Goal: Contribute content: Add original content to the website for others to see

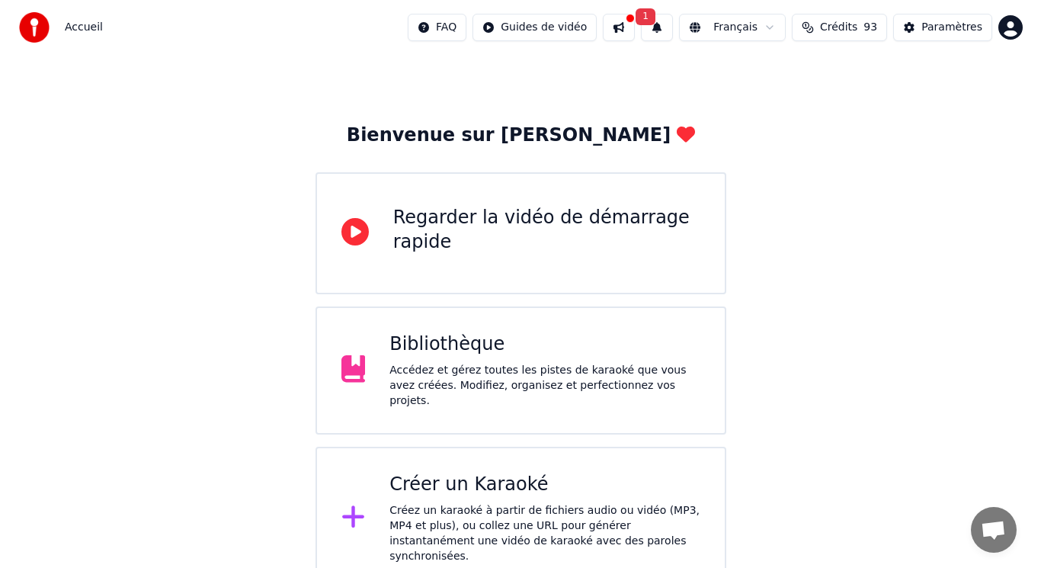
scroll to position [24, 0]
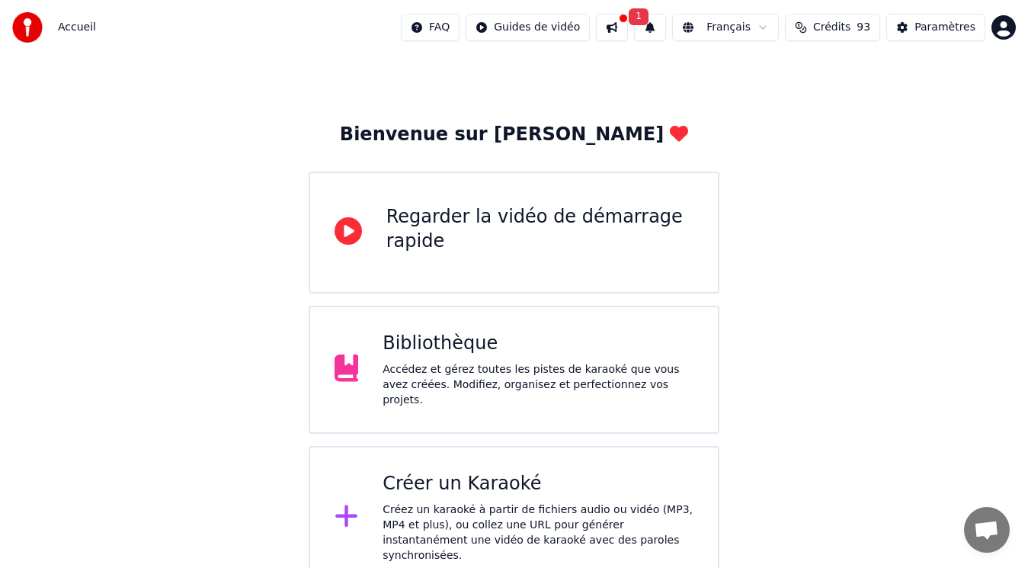
click at [491, 477] on div "Créer un Karaoké" at bounding box center [537, 484] width 311 height 24
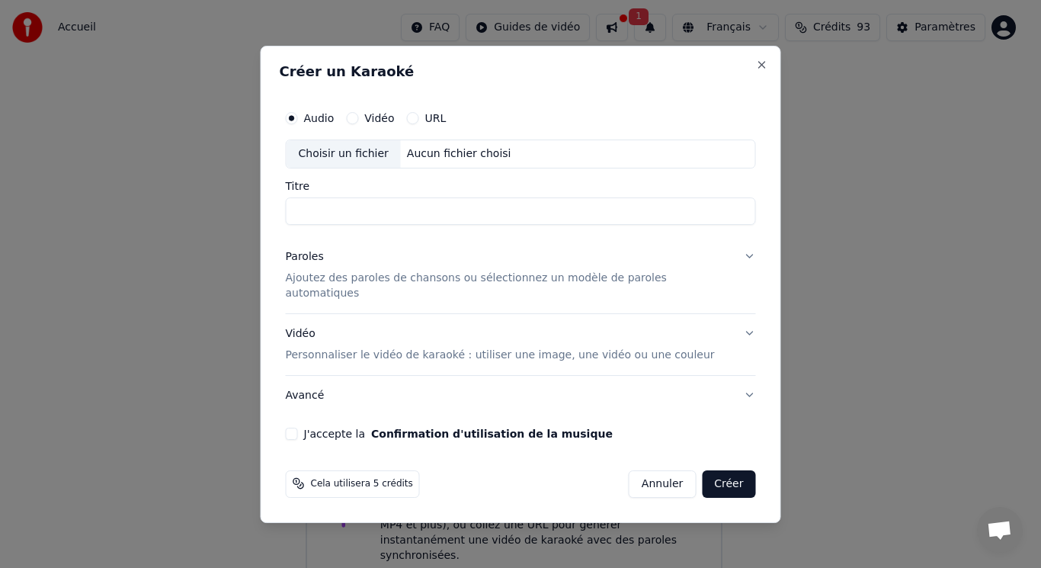
click at [379, 217] on input "Titre" at bounding box center [521, 210] width 470 height 27
type input "********"
drag, startPoint x: 405, startPoint y: 348, endPoint x: 399, endPoint y: 356, distance: 9.8
click at [399, 356] on button "Vidéo Personnaliser le vidéo de karaoké : utiliser une image, une vidéo ou une …" at bounding box center [521, 343] width 470 height 61
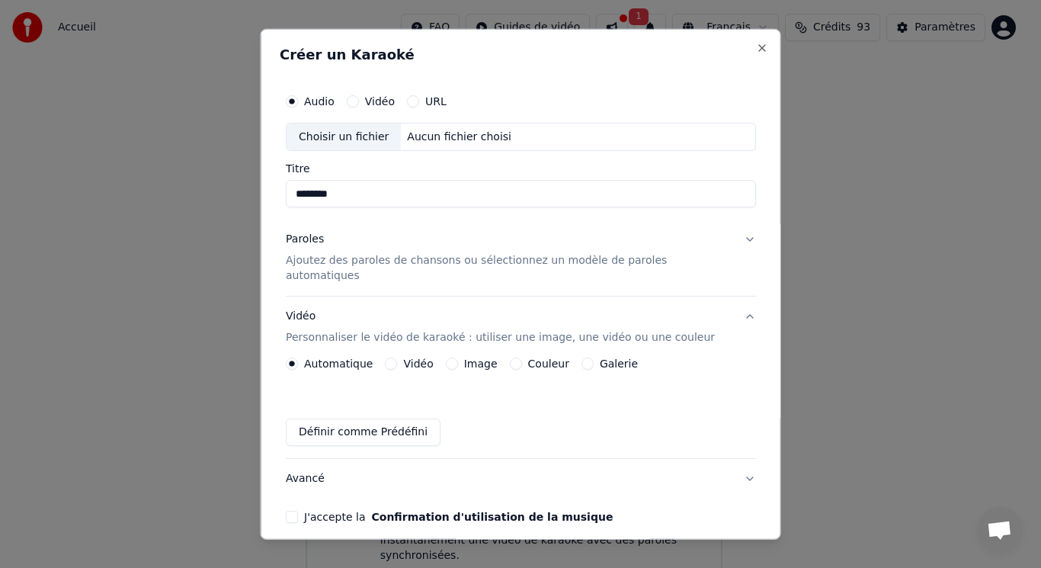
click at [325, 257] on p "Ajoutez des paroles de chansons ou sélectionnez un modèle de paroles automatiqu…" at bounding box center [509, 268] width 446 height 30
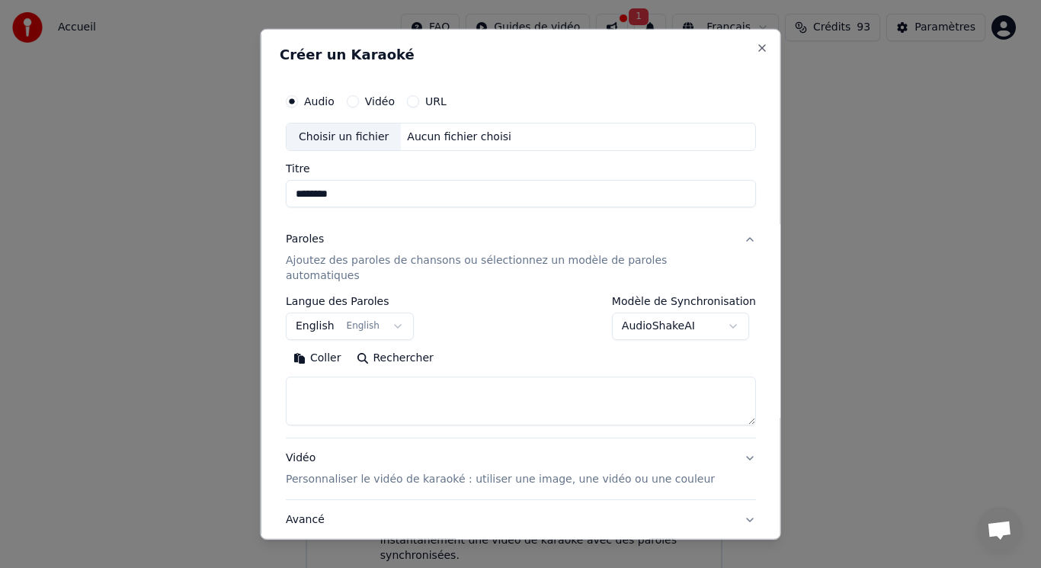
click at [398, 312] on button "English English" at bounding box center [350, 325] width 128 height 27
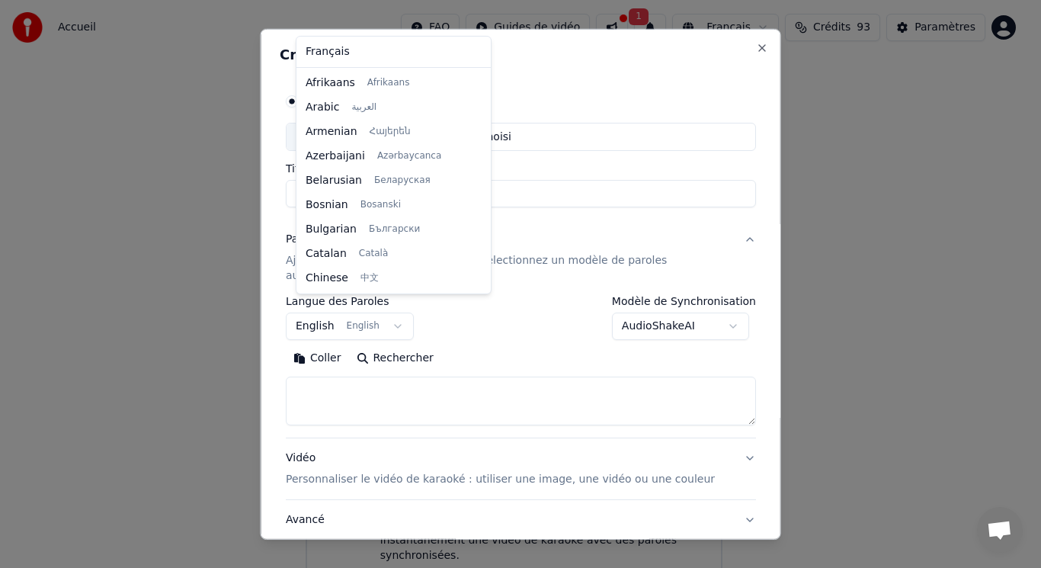
scroll to position [122, 0]
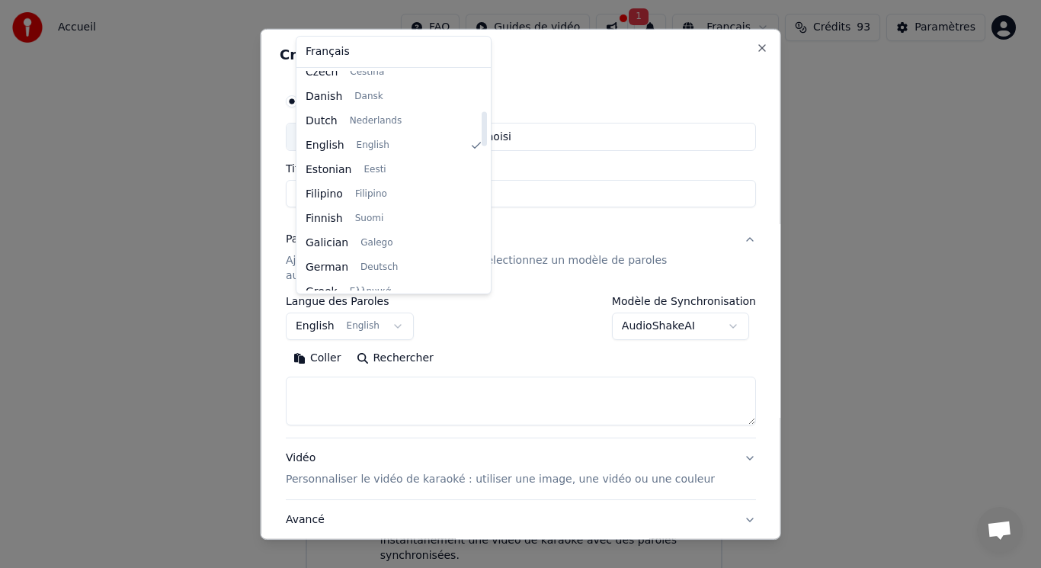
drag, startPoint x: 469, startPoint y: 118, endPoint x: 462, endPoint y: 131, distance: 14.7
click at [480, 130] on div at bounding box center [484, 180] width 8 height 219
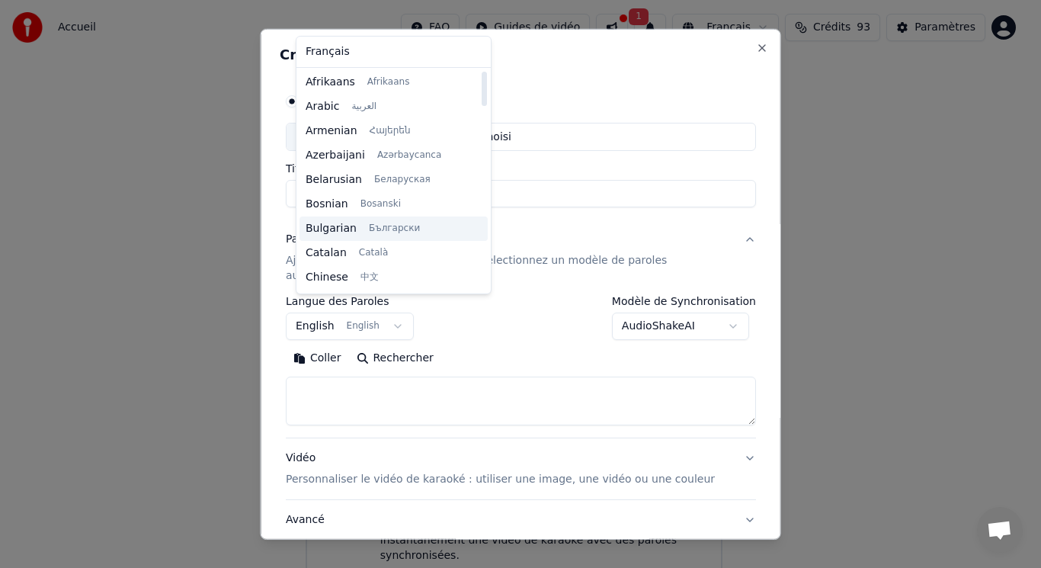
scroll to position [0, 0]
select select "**"
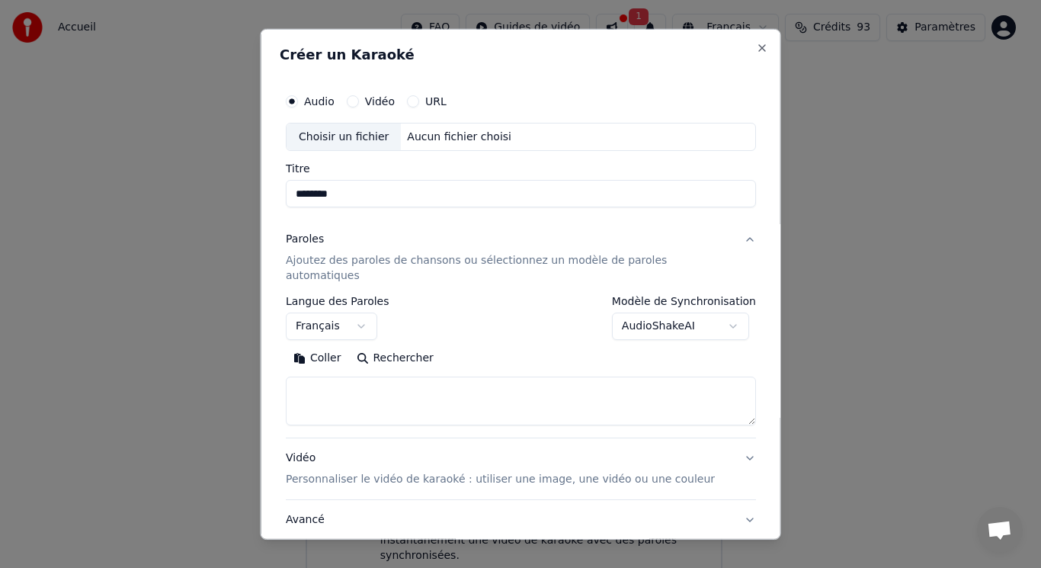
click at [365, 132] on div "Choisir un fichier" at bounding box center [343, 136] width 114 height 27
click at [373, 133] on div "Choisir un fichier" at bounding box center [343, 136] width 114 height 27
click at [320, 376] on textarea at bounding box center [521, 400] width 470 height 49
click at [315, 378] on textarea at bounding box center [521, 400] width 470 height 49
click at [330, 346] on button "Coller" at bounding box center [317, 358] width 63 height 24
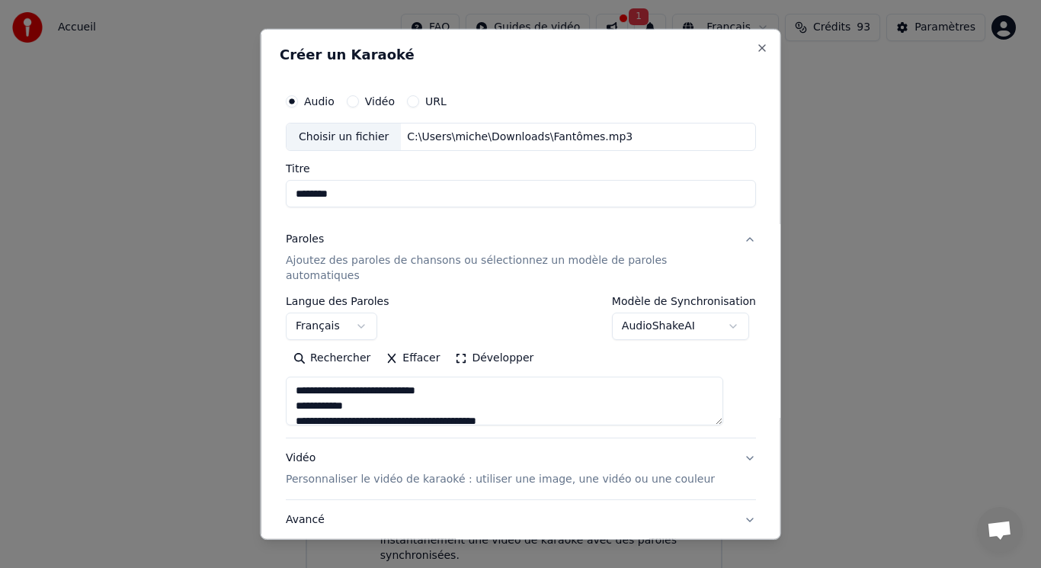
drag, startPoint x: 360, startPoint y: 390, endPoint x: 298, endPoint y: 378, distance: 62.9
click at [298, 378] on textarea at bounding box center [504, 400] width 437 height 49
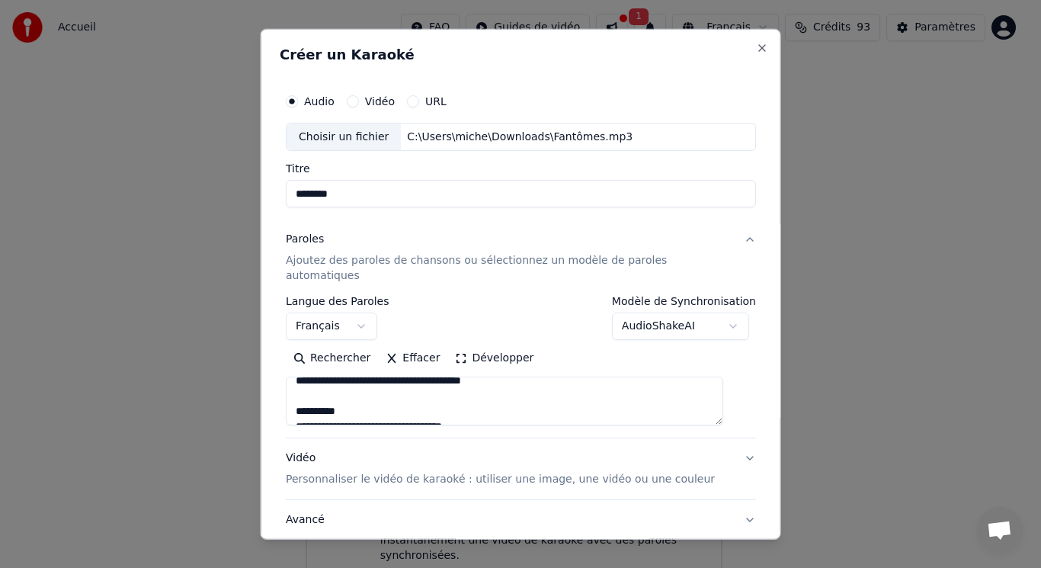
scroll to position [76, 0]
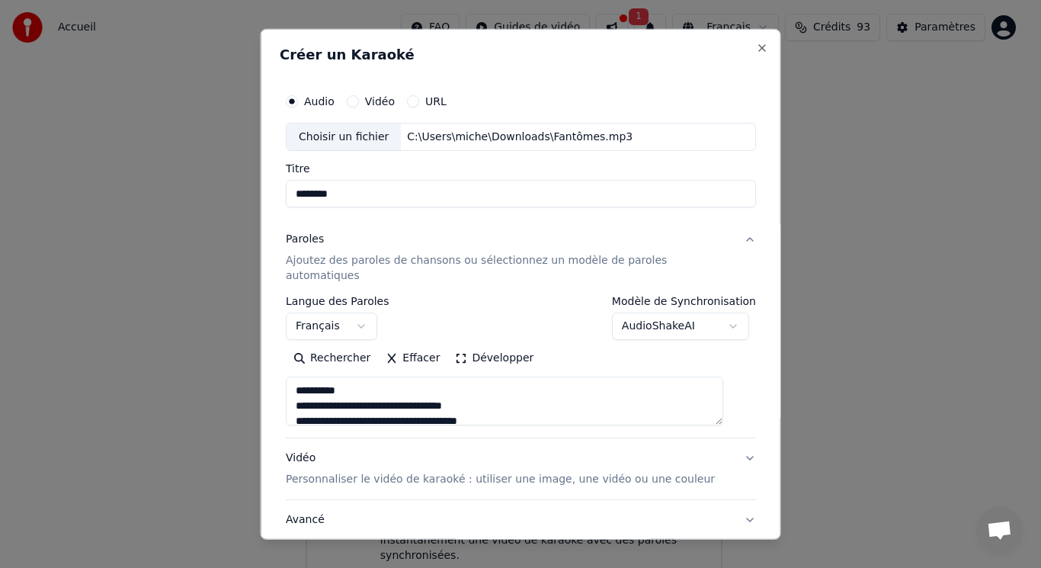
click at [385, 378] on textarea at bounding box center [504, 400] width 437 height 49
drag, startPoint x: 363, startPoint y: 385, endPoint x: 298, endPoint y: 372, distance: 66.9
click at [298, 376] on textarea at bounding box center [504, 400] width 437 height 49
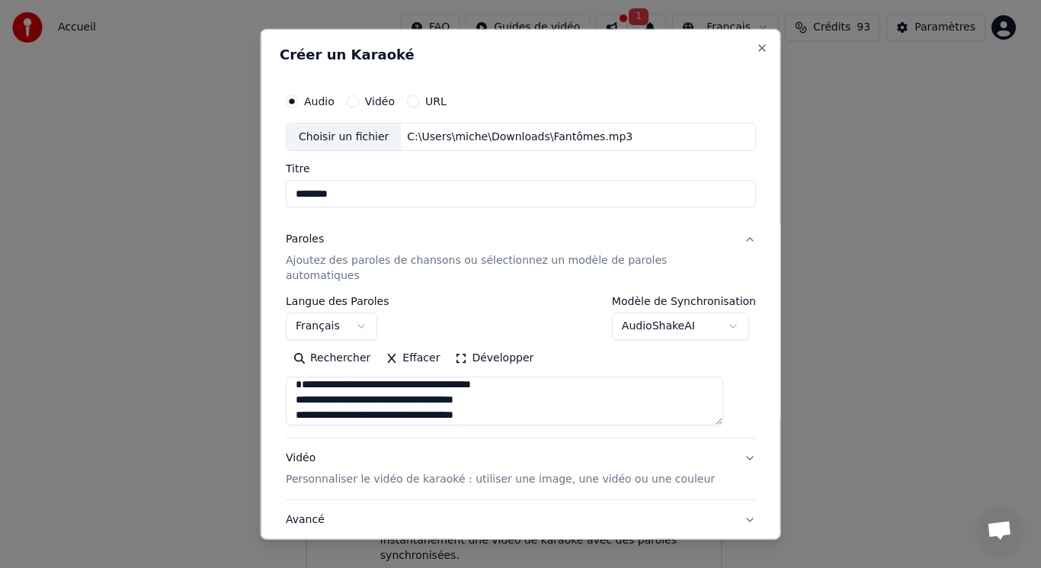
scroll to position [82, 0]
drag, startPoint x: 387, startPoint y: 375, endPoint x: 298, endPoint y: 376, distance: 89.1
click at [298, 376] on textarea at bounding box center [504, 400] width 437 height 49
click at [450, 376] on textarea at bounding box center [504, 400] width 437 height 49
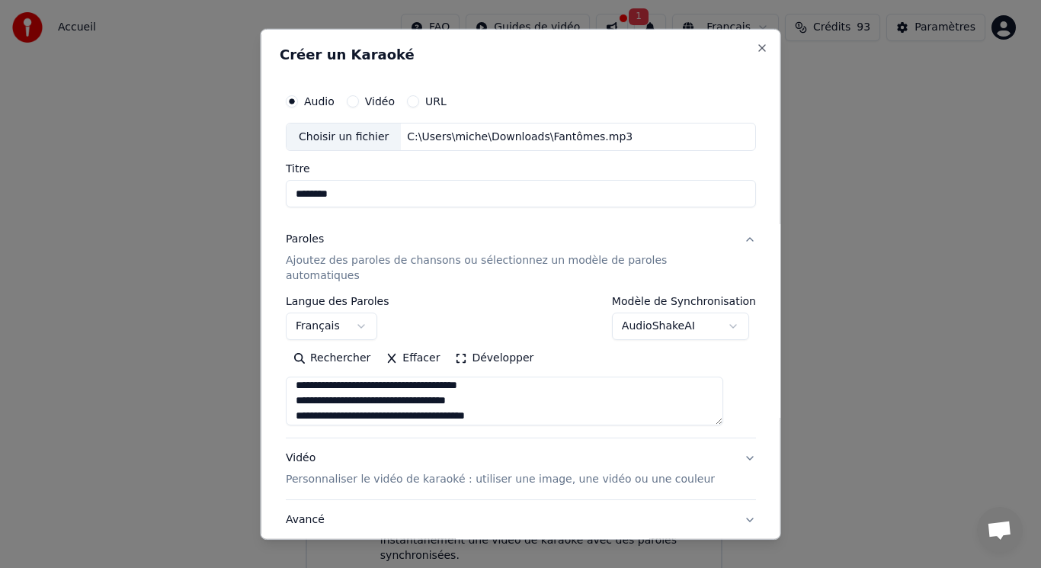
scroll to position [295, 0]
click at [405, 376] on textarea at bounding box center [504, 400] width 437 height 49
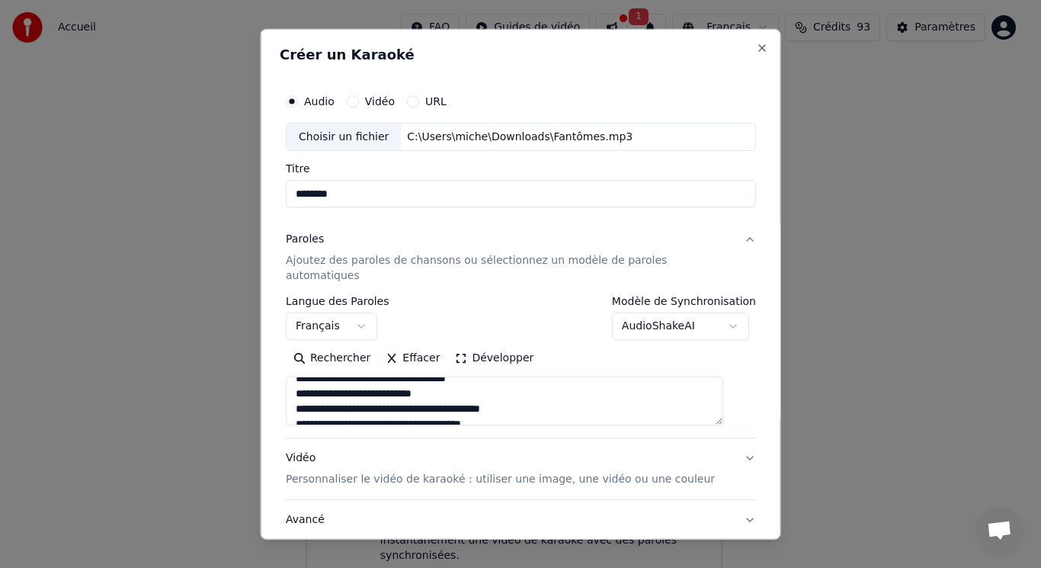
scroll to position [356, 0]
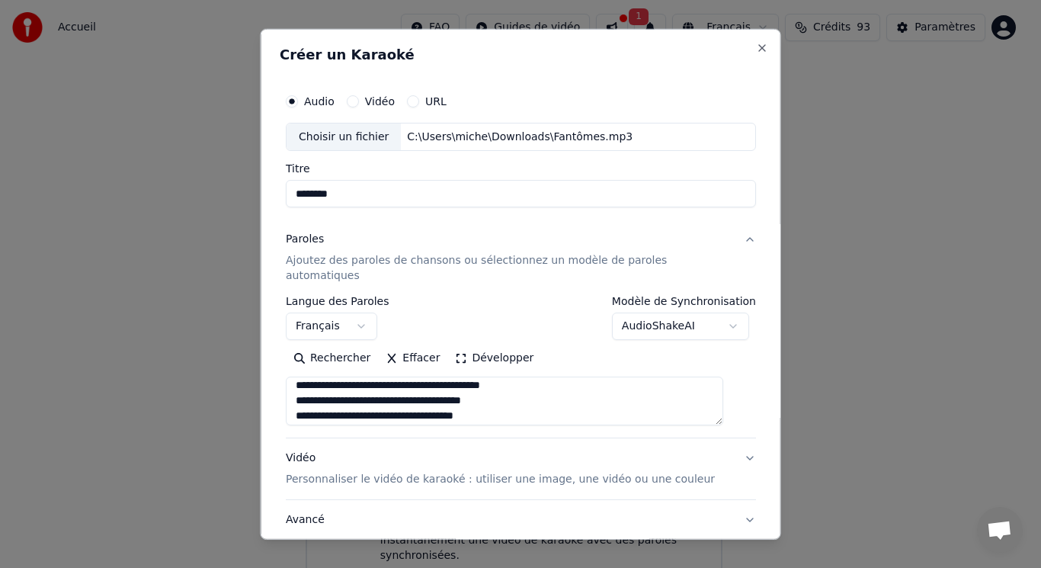
click at [457, 376] on textarea at bounding box center [504, 400] width 437 height 49
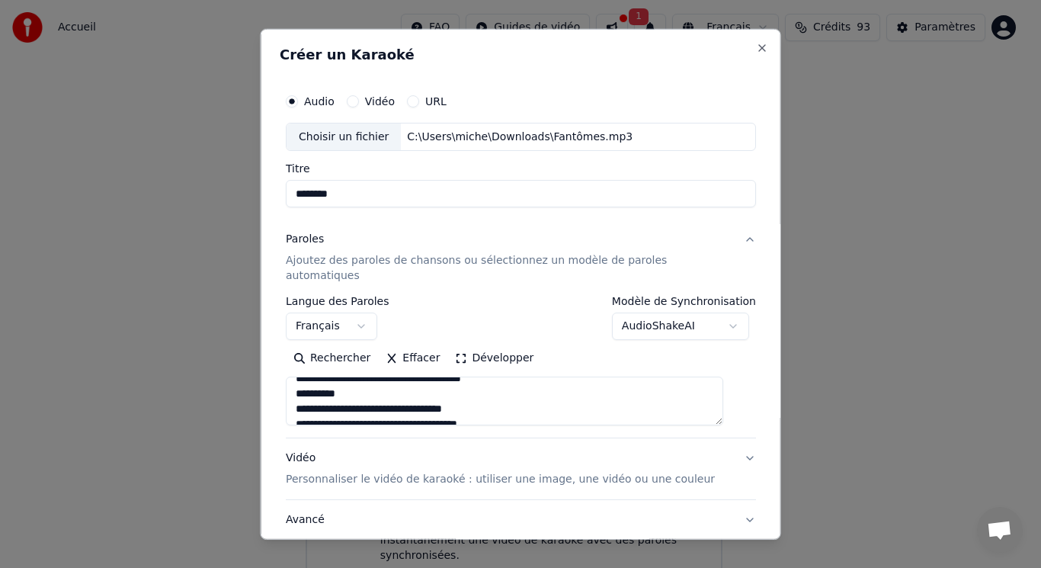
scroll to position [417, 0]
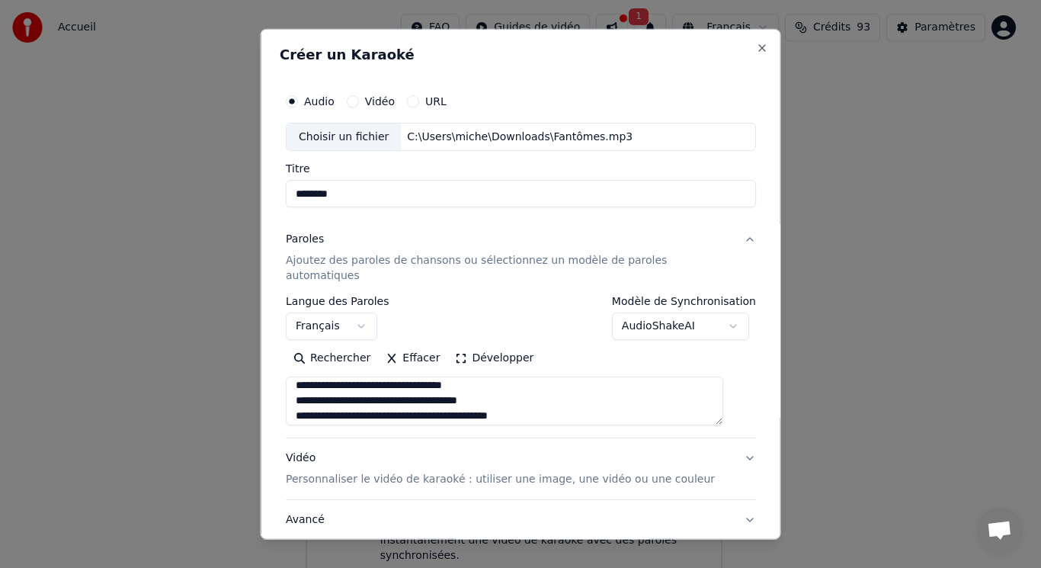
click at [380, 376] on textarea at bounding box center [504, 400] width 437 height 49
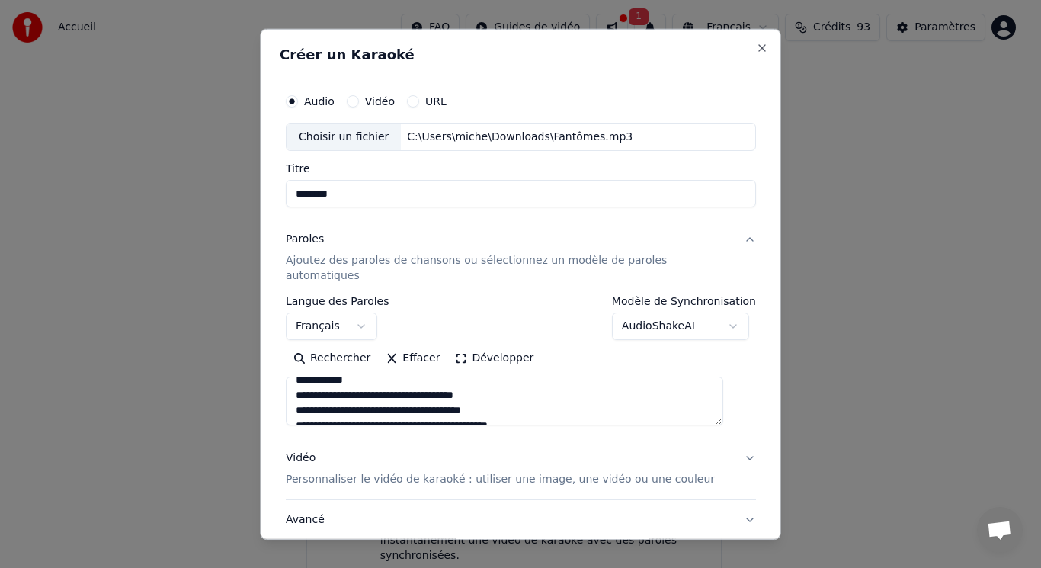
click at [366, 379] on textarea at bounding box center [504, 400] width 437 height 49
click at [355, 398] on textarea at bounding box center [504, 400] width 437 height 49
click at [408, 382] on textarea at bounding box center [504, 400] width 437 height 49
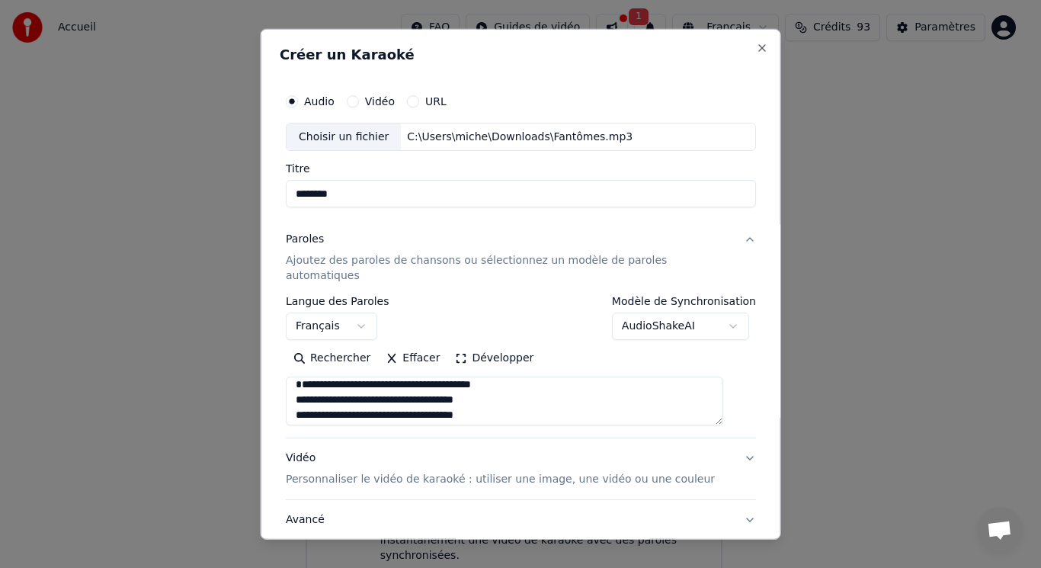
scroll to position [0, 0]
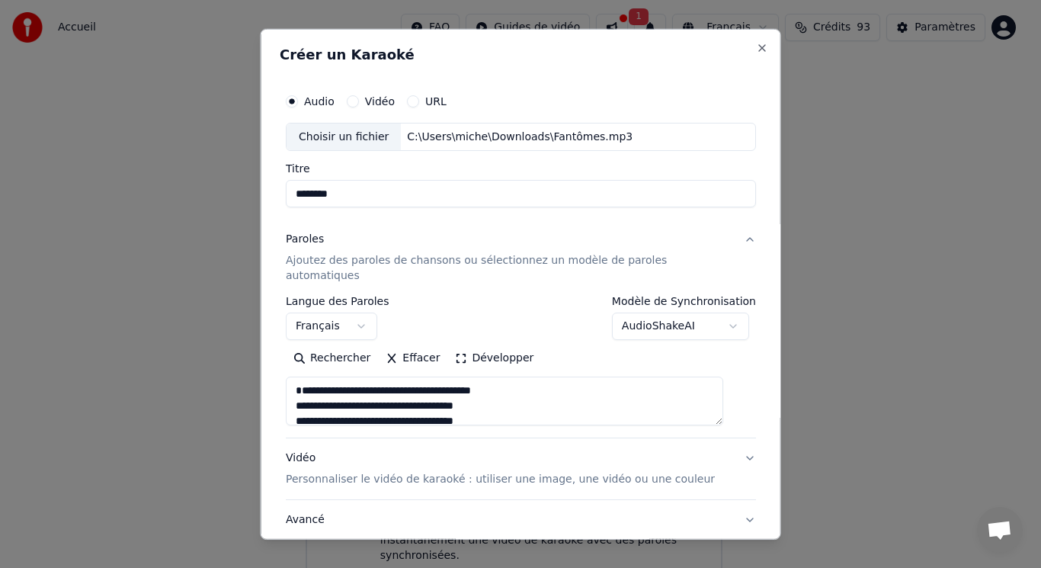
click at [302, 389] on textarea at bounding box center [504, 400] width 437 height 49
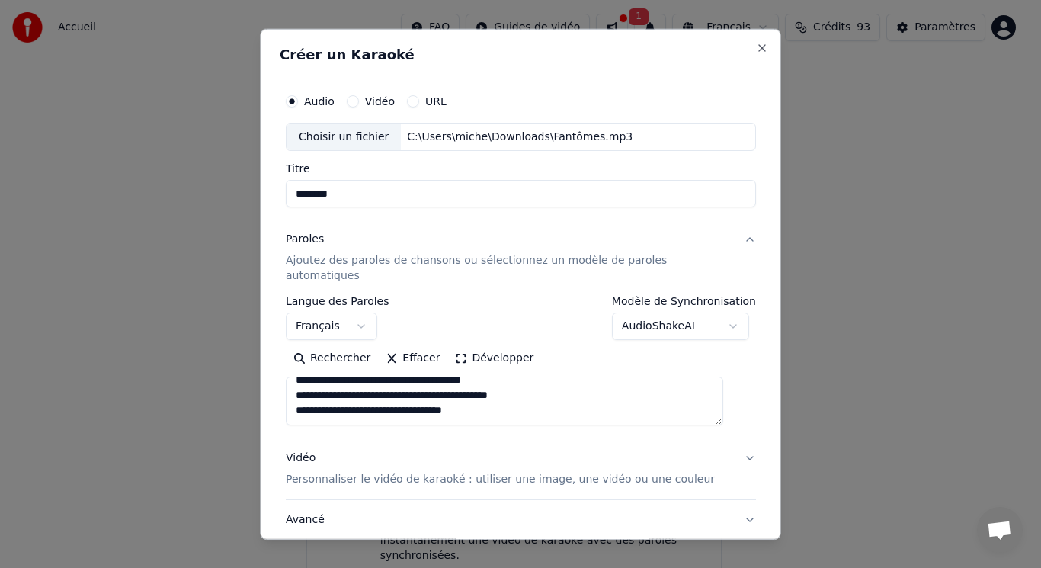
drag, startPoint x: 309, startPoint y: 372, endPoint x: 515, endPoint y: 399, distance: 207.5
click at [515, 399] on textarea at bounding box center [504, 400] width 437 height 49
type textarea "*"
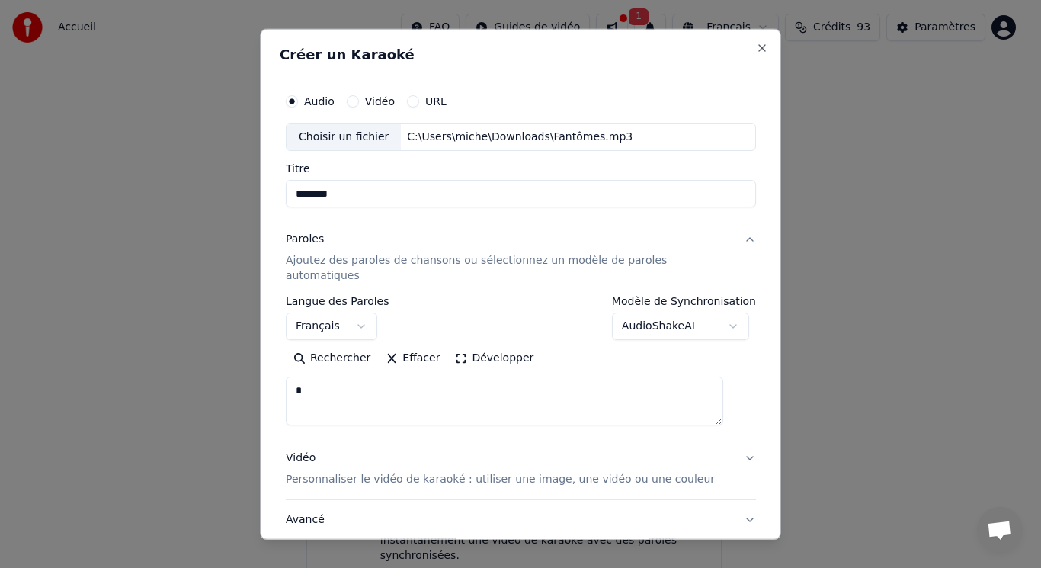
scroll to position [0, 0]
click at [334, 346] on button "Coller" at bounding box center [317, 358] width 63 height 24
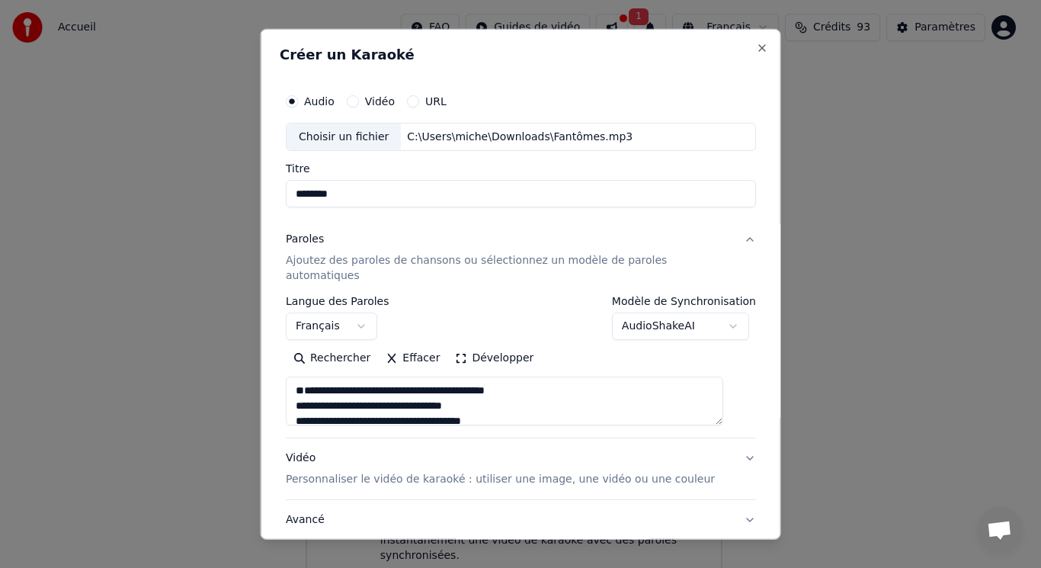
click at [308, 387] on textarea at bounding box center [504, 400] width 437 height 49
type textarea "**********"
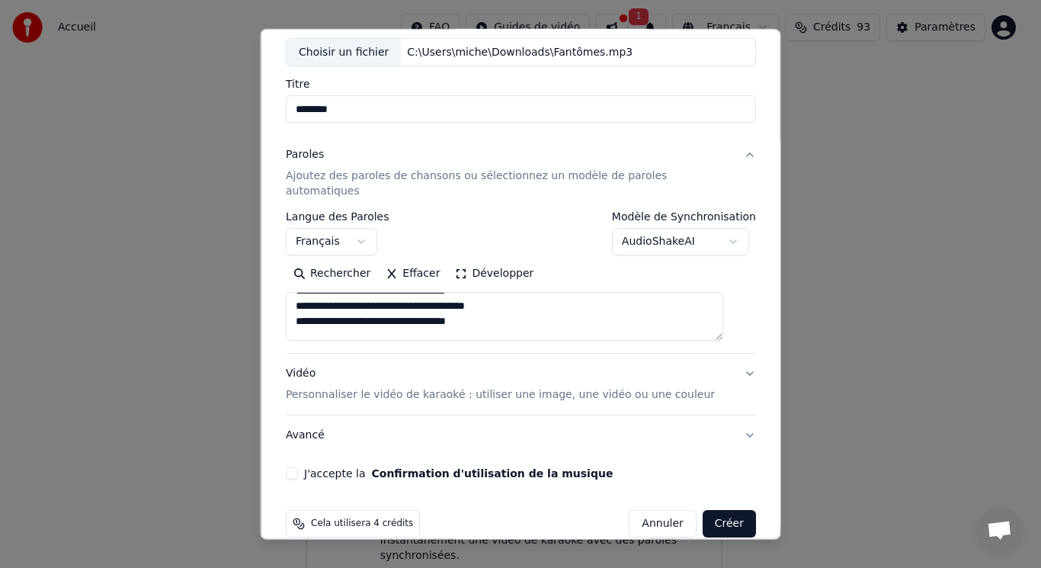
scroll to position [92, 0]
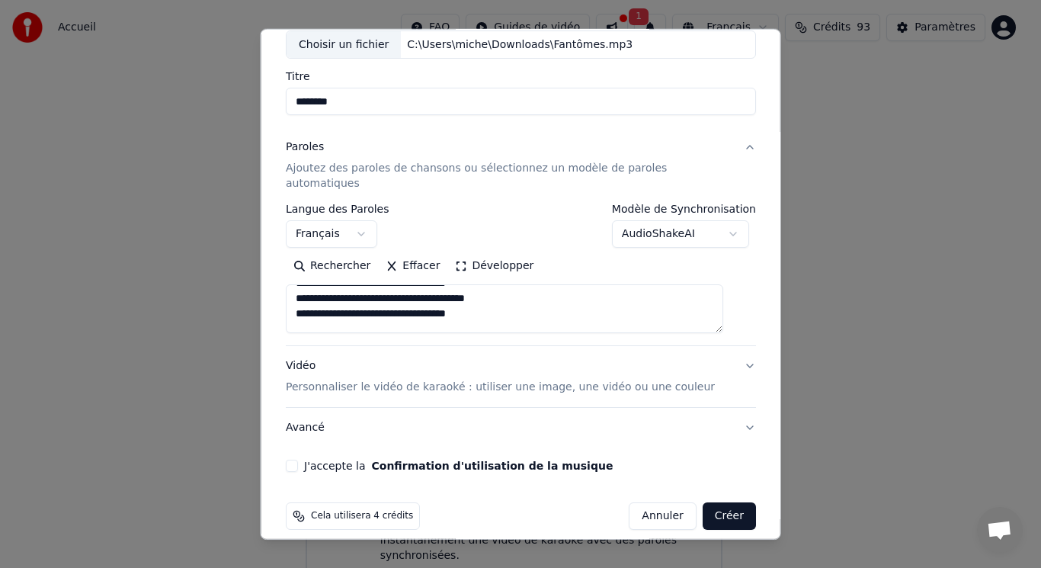
click at [303, 442] on div "**********" at bounding box center [521, 232] width 482 height 491
click at [298, 459] on button "J'accepte la Confirmation d'utilisation de la musique" at bounding box center [292, 465] width 12 height 12
click at [708, 509] on button "Créer" at bounding box center [728, 515] width 53 height 27
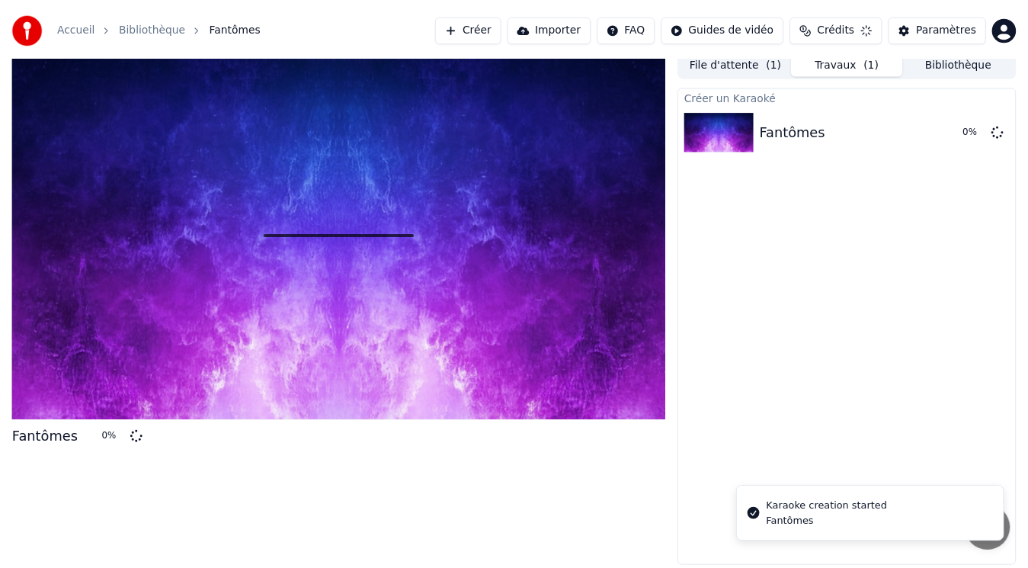
scroll to position [6, 0]
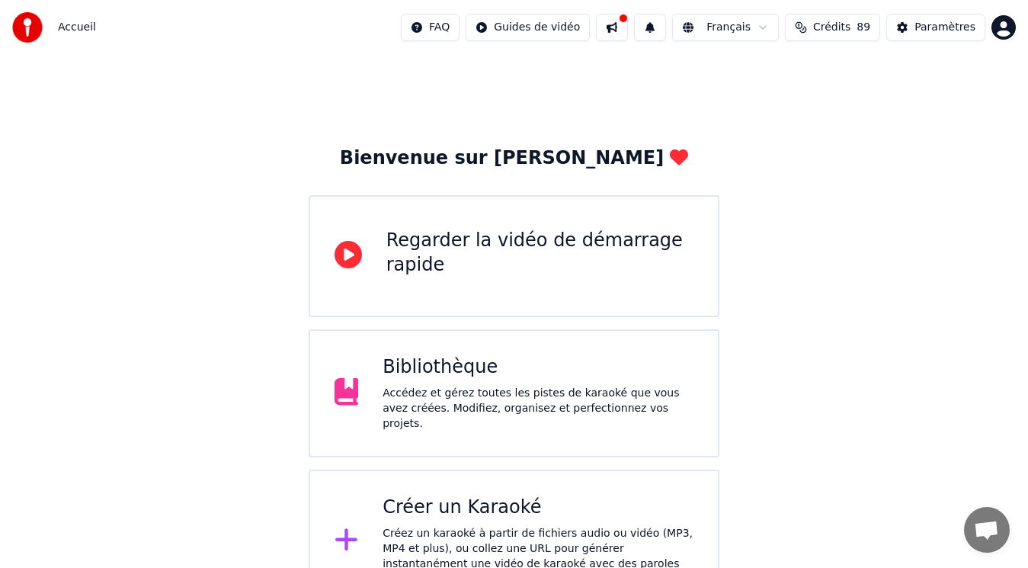
click at [446, 373] on div "Bibliothèque" at bounding box center [537, 367] width 311 height 24
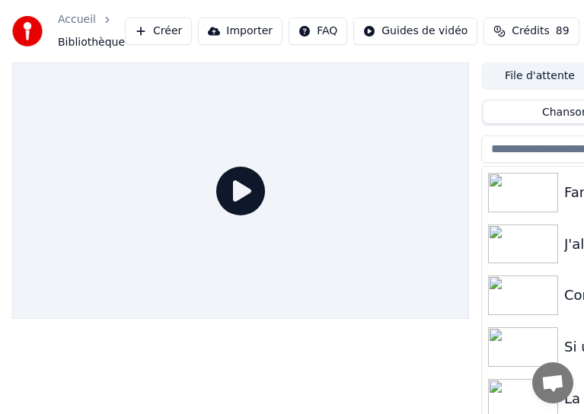
click at [518, 193] on img at bounding box center [523, 193] width 70 height 40
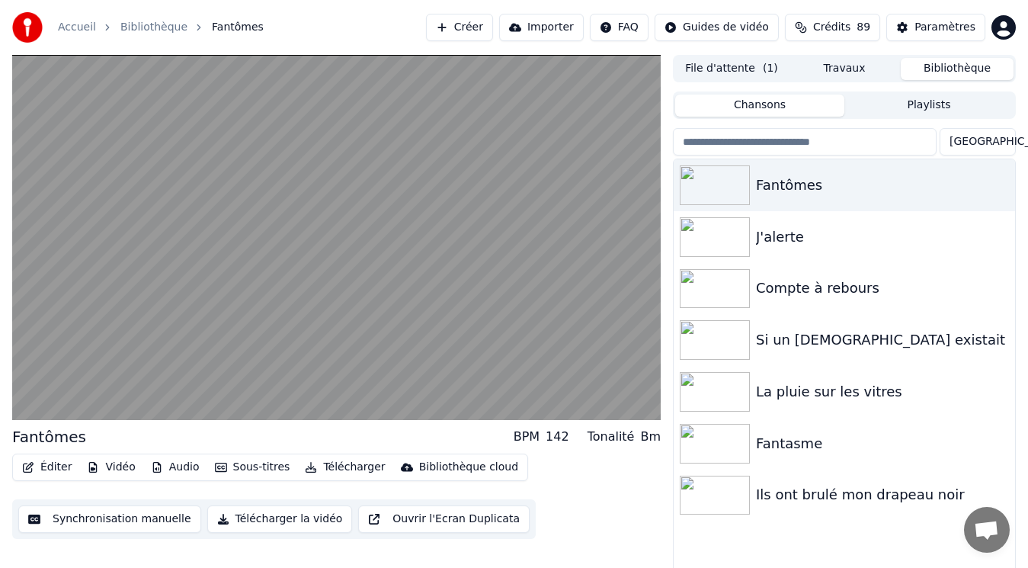
click at [259, 523] on button "Télécharger la vidéo" at bounding box center [280, 518] width 146 height 27
